Goal: Task Accomplishment & Management: Manage account settings

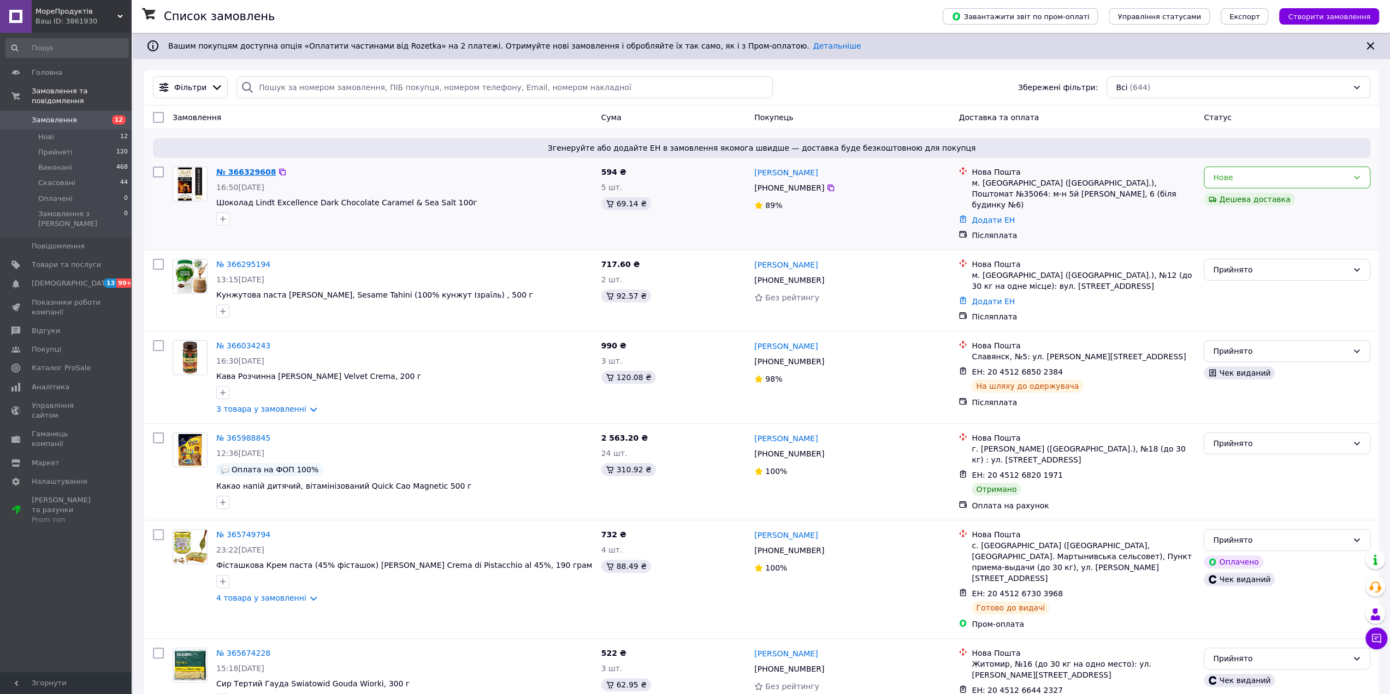
click at [239, 175] on link "№ 366329608" at bounding box center [246, 172] width 60 height 9
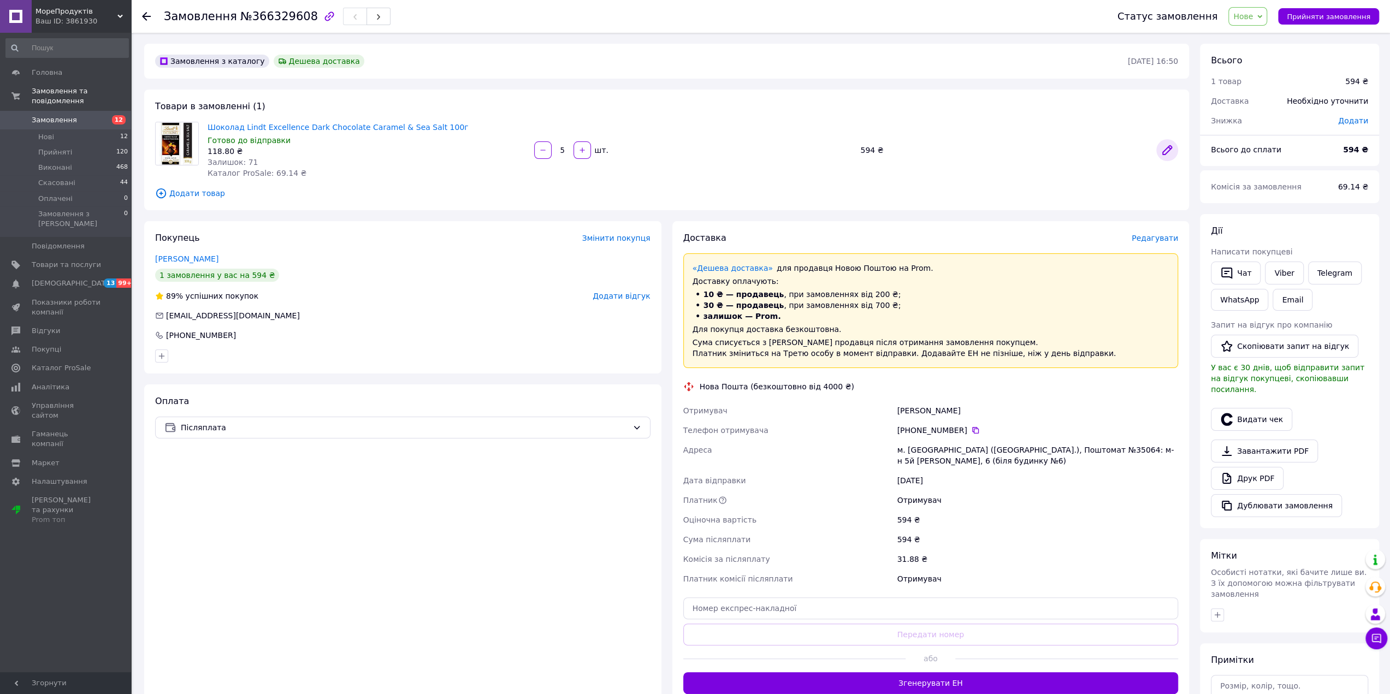
click at [1167, 149] on icon at bounding box center [1167, 150] width 9 height 9
click at [1251, 275] on button "Чат" at bounding box center [1236, 273] width 50 height 23
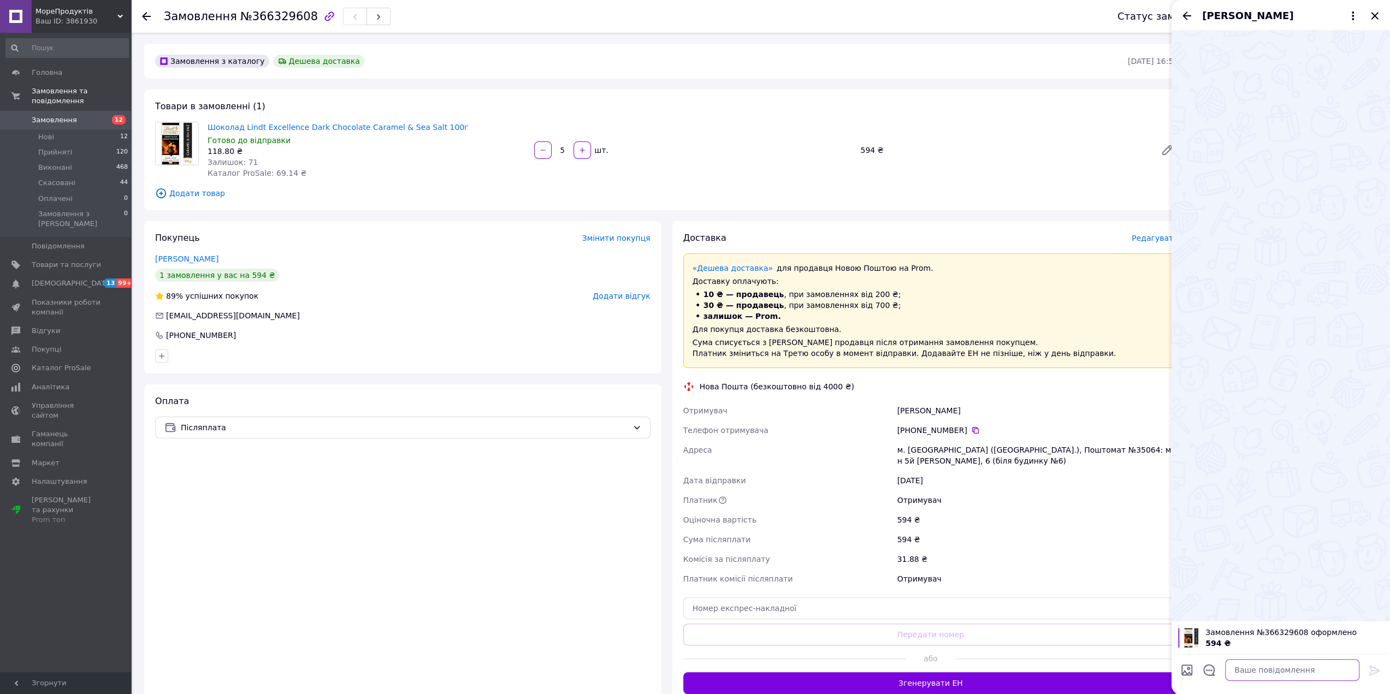
paste textarea "Вітаю! Ваше замовлення прийнято, та буде відправленно завтра до кінця дня, Дяку…"
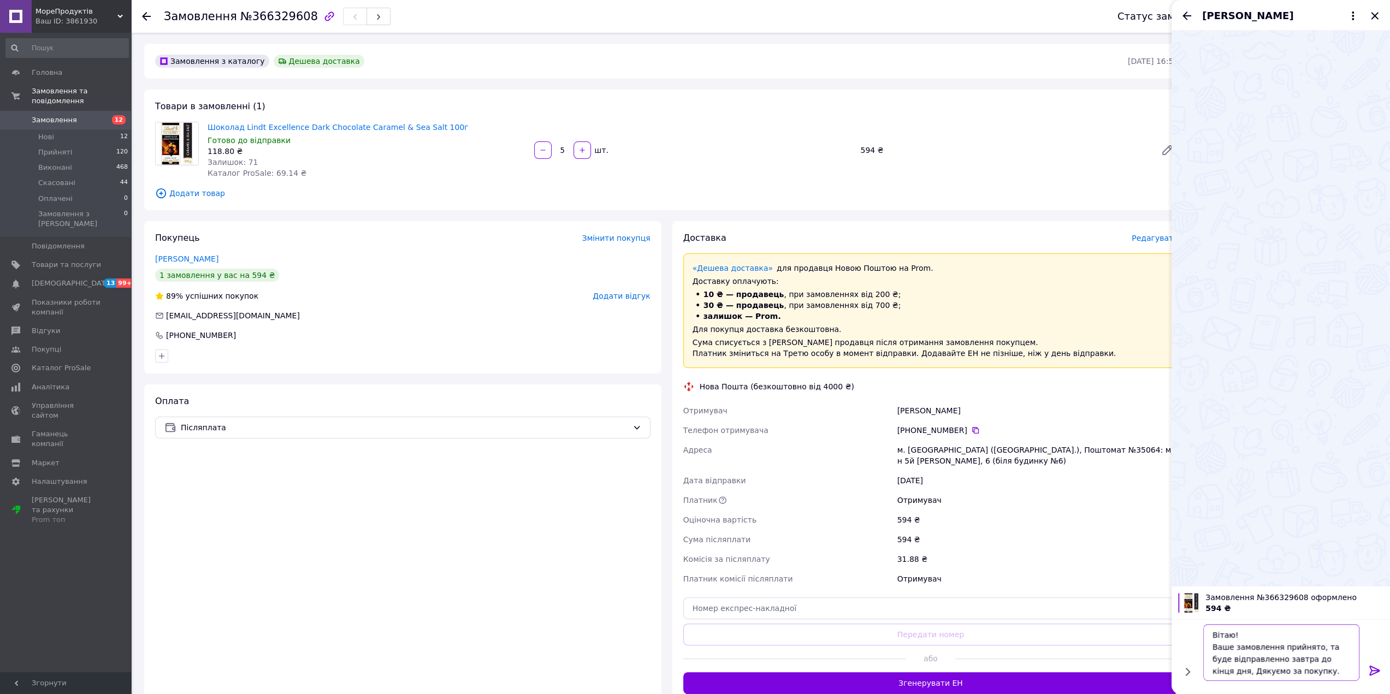
type textarea "Вітаю! Ваше замовлення прийнято, та буде відправленно завтра до кінця дня, Дяку…"
click at [1373, 669] on icon at bounding box center [1374, 670] width 13 height 13
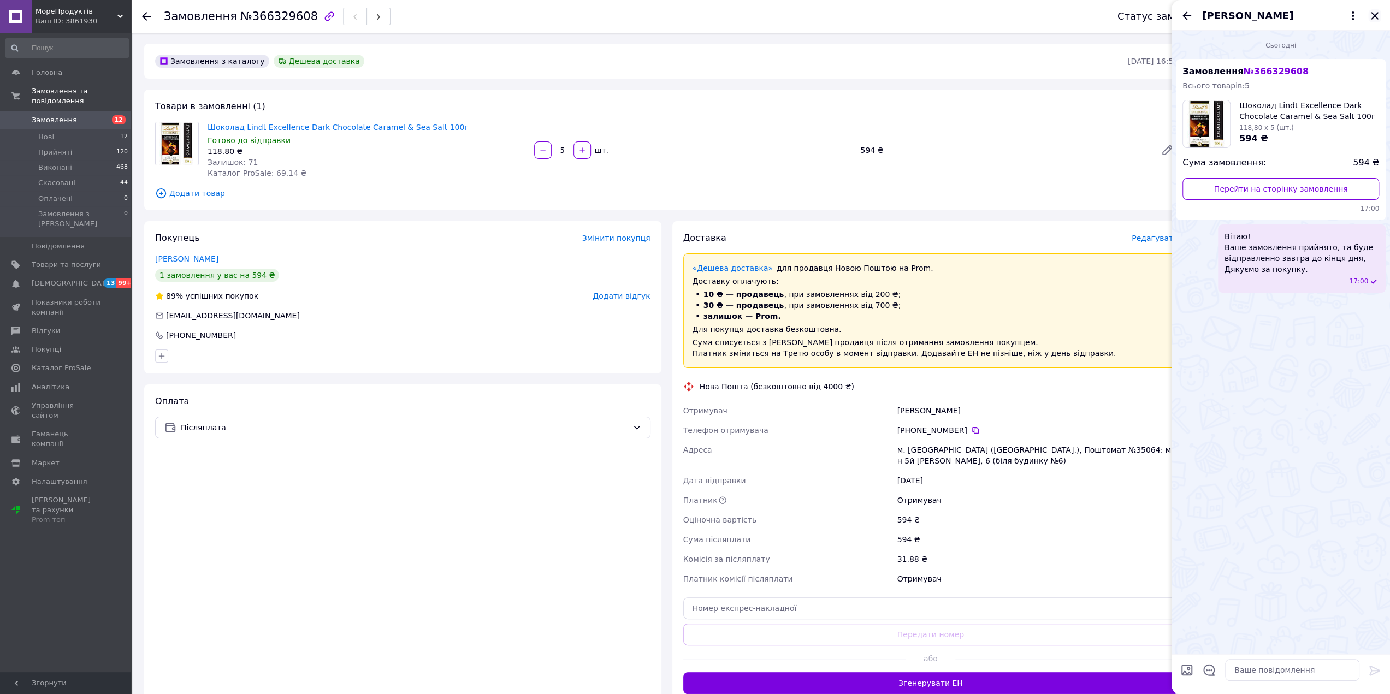
click at [1373, 16] on icon "Закрити" at bounding box center [1374, 15] width 7 height 7
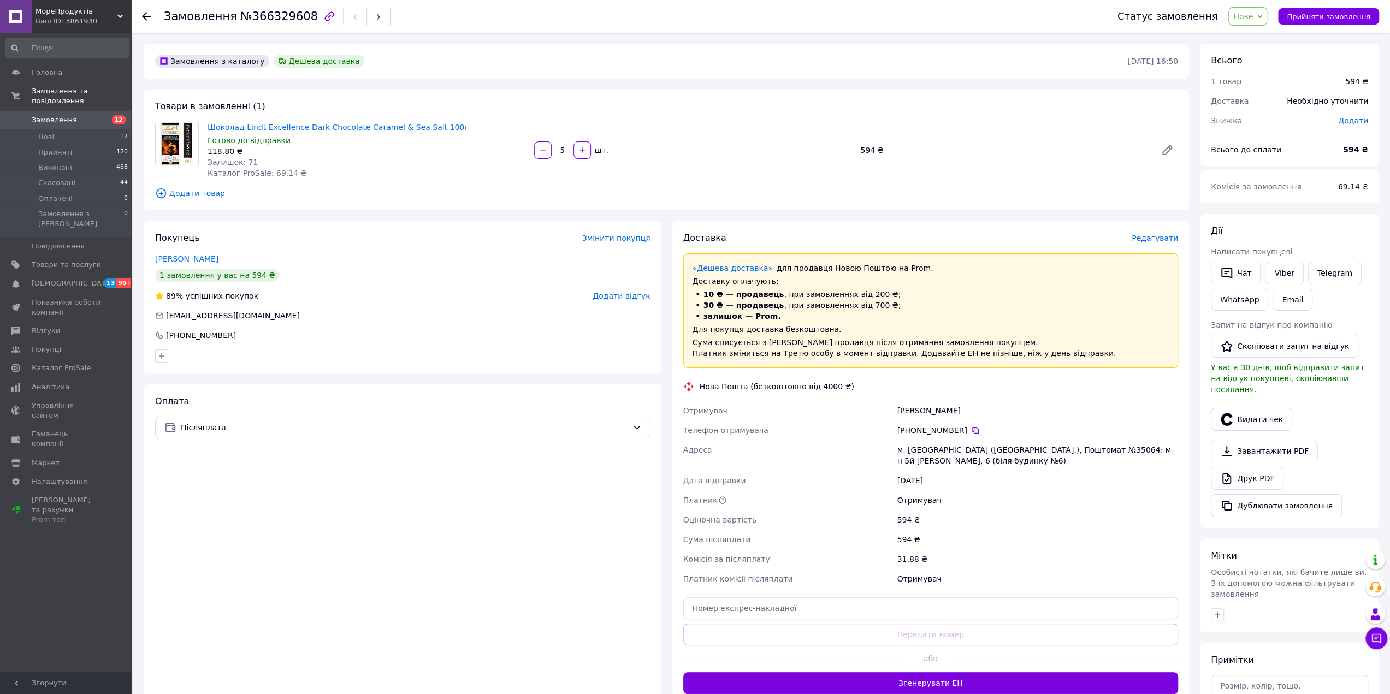
click at [1249, 23] on span "Нове" at bounding box center [1247, 16] width 39 height 19
click at [1260, 37] on li "Прийнято" at bounding box center [1254, 38] width 50 height 16
click at [1163, 150] on icon at bounding box center [1167, 150] width 13 height 13
click at [117, 18] on div "Ваш ID: 3861930" at bounding box center [84, 21] width 96 height 10
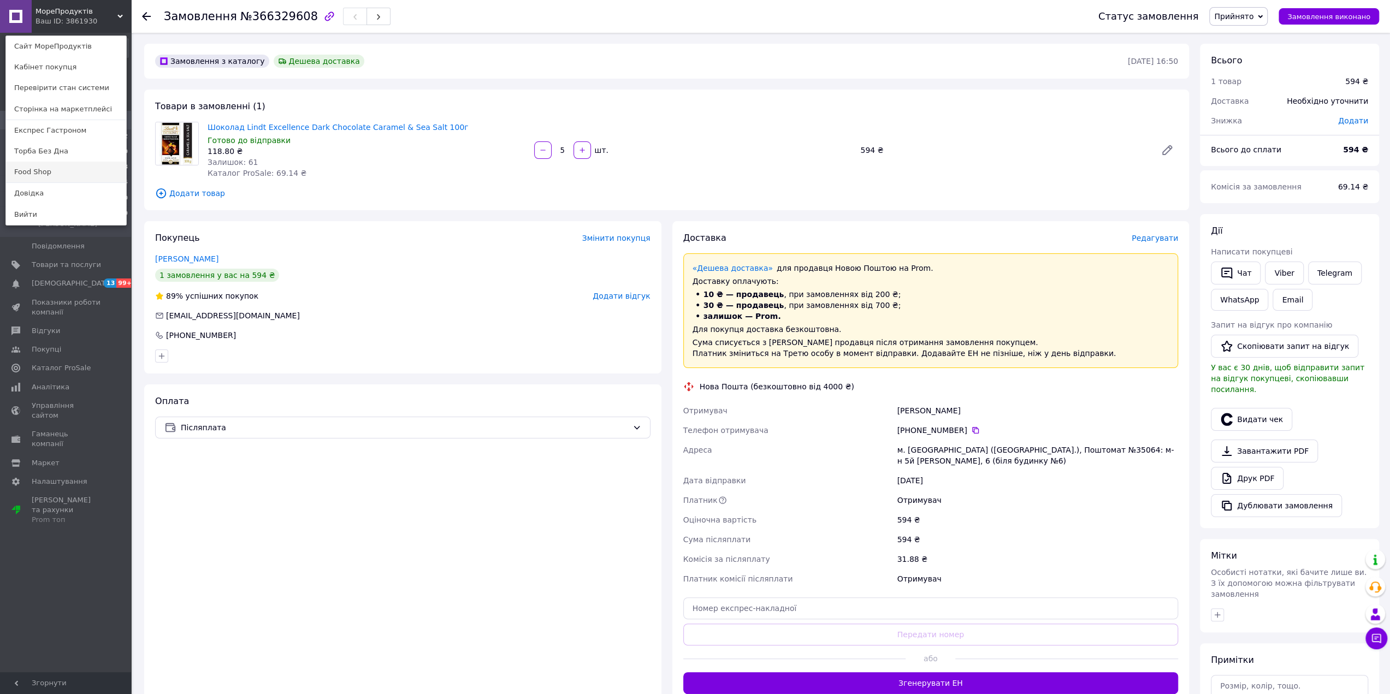
click at [49, 171] on link "Food Shop" at bounding box center [66, 172] width 120 height 21
